Goal: Understand site structure: Grasp the organization and layout of the website

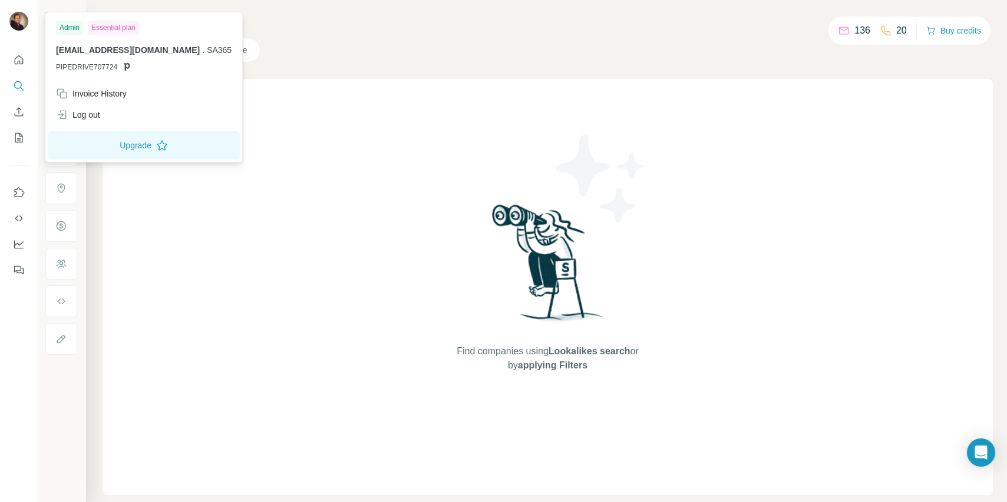
click at [18, 18] on img at bounding box center [18, 21] width 19 height 19
click at [14, 21] on img at bounding box center [18, 21] width 19 height 19
click at [306, 61] on div "Companies People" at bounding box center [547, 50] width 890 height 25
click at [64, 29] on div "Admin" at bounding box center [69, 28] width 27 height 14
click at [28, 22] on img at bounding box center [18, 21] width 19 height 19
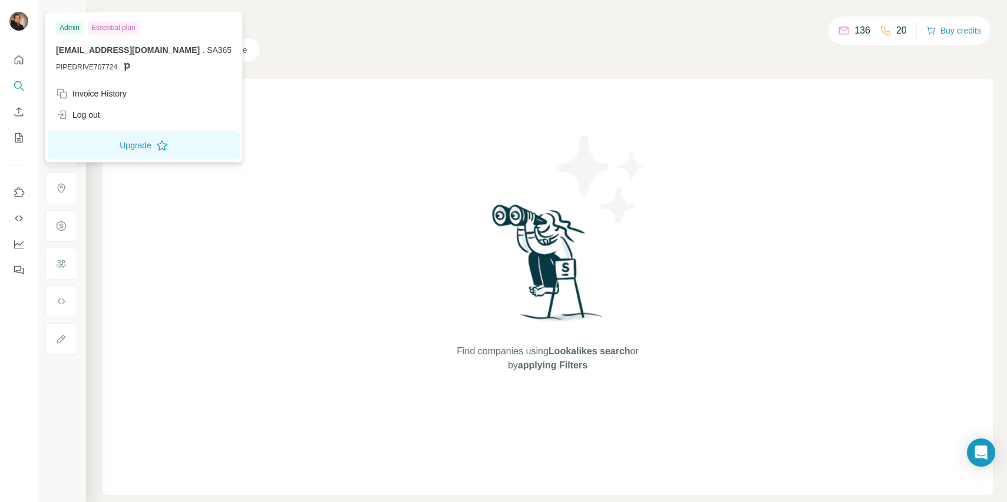
click at [28, 22] on img at bounding box center [18, 21] width 19 height 19
click at [100, 148] on button "Upgrade" at bounding box center [144, 145] width 192 height 28
click at [23, 59] on icon "Quick start" at bounding box center [19, 60] width 12 height 12
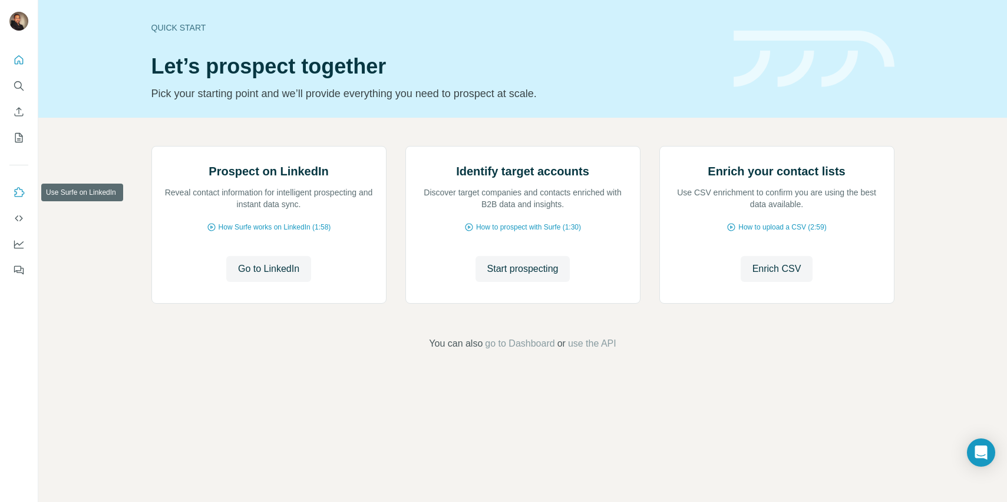
click at [19, 193] on icon "Use Surfe on LinkedIn" at bounding box center [19, 193] width 12 height 12
